Goal: Register for event/course

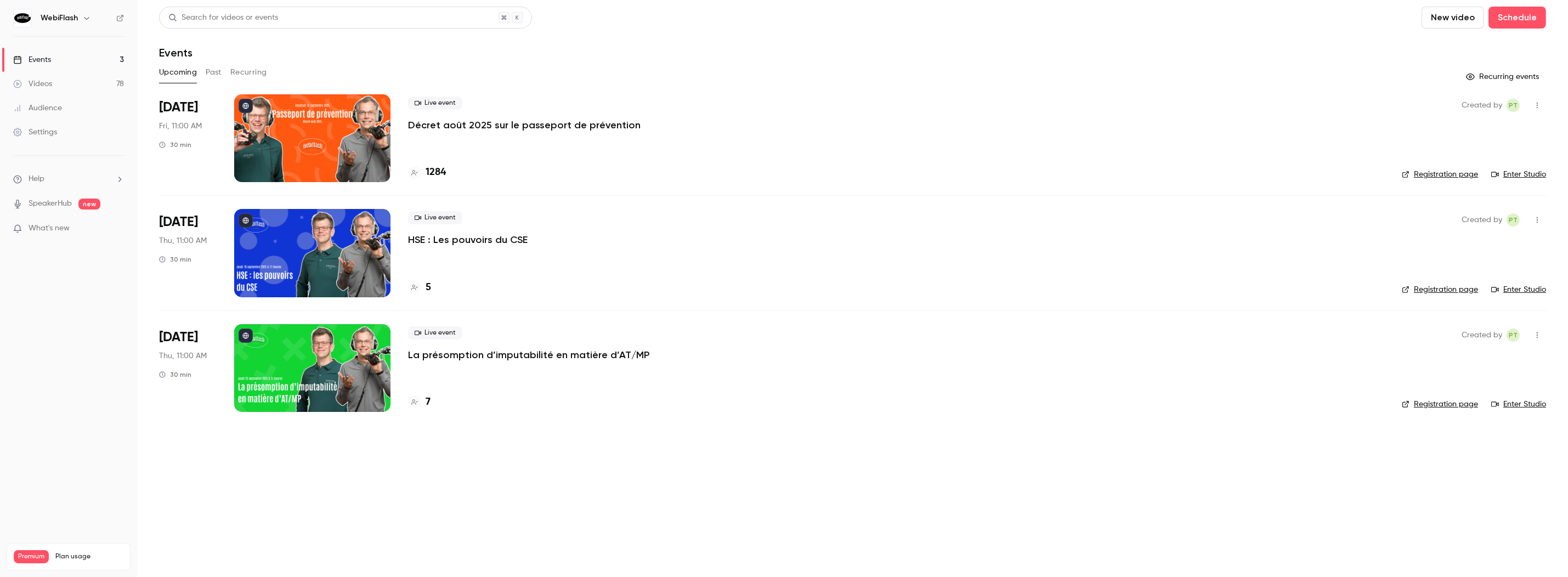
click at [505, 125] on p "Décret août 2025 sur le passeport de prévention" at bounding box center [525, 125] width 233 height 13
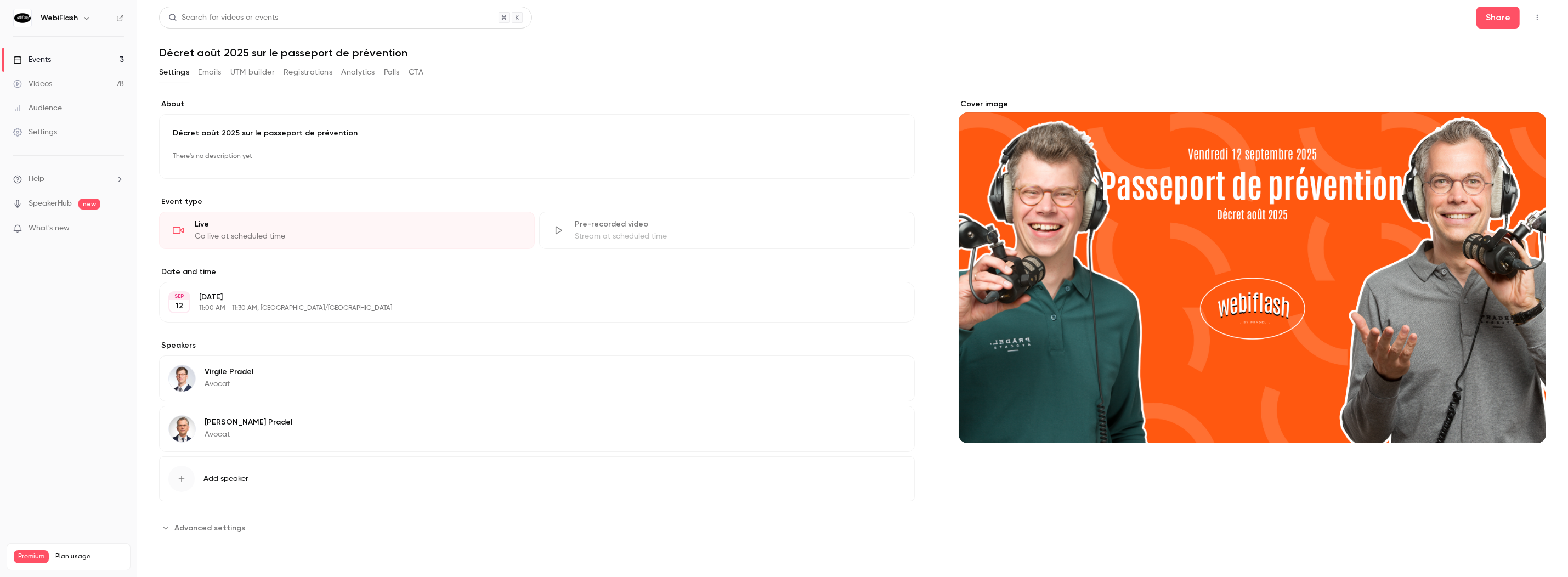
click at [313, 70] on button "Registrations" at bounding box center [308, 73] width 49 height 18
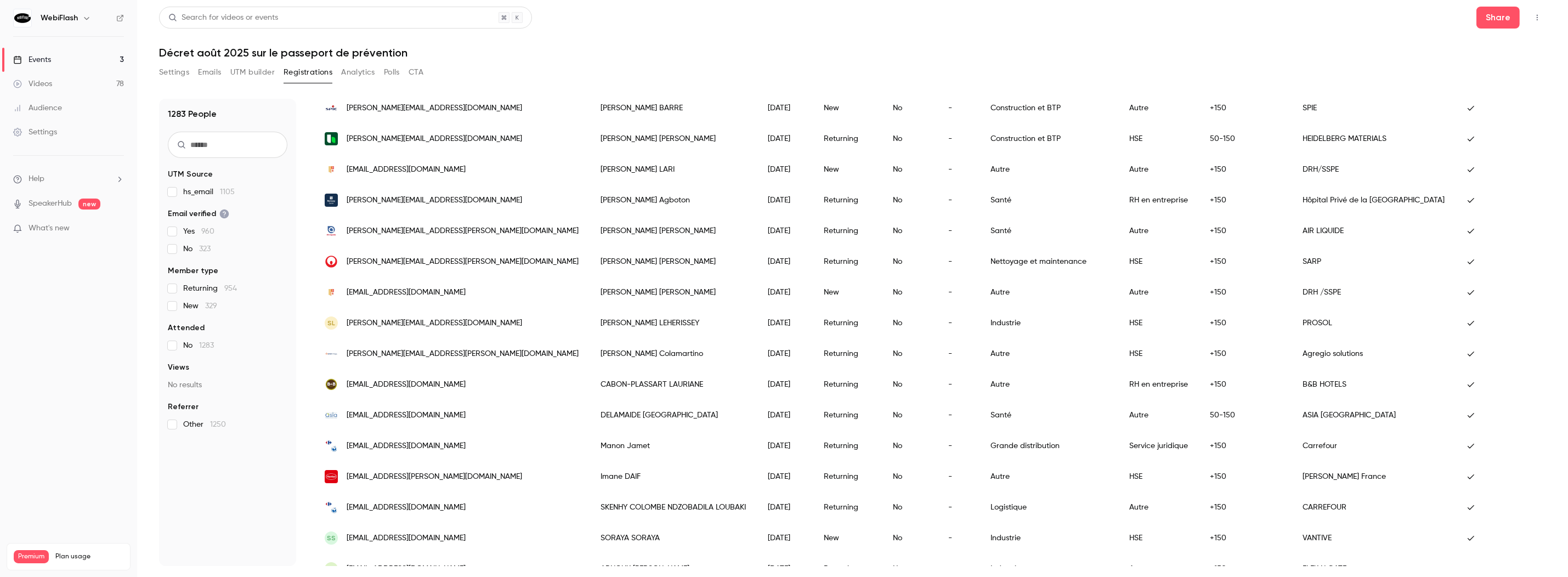
scroll to position [219, 0]
